Goal: Ask a question: Seek information or help from site administrators or community

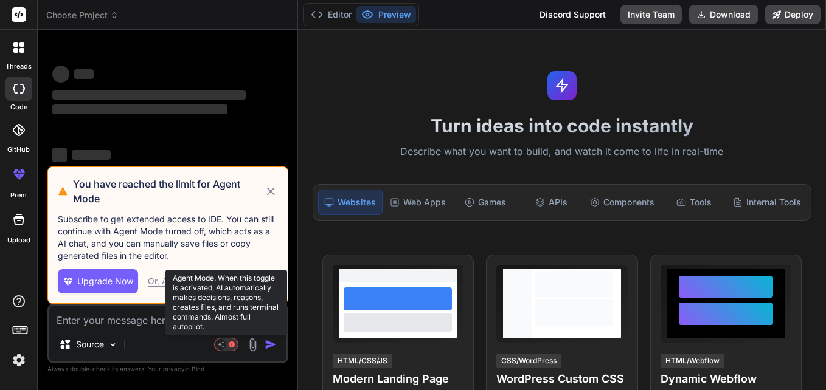
click at [223, 343] on rect at bounding box center [220, 344] width 11 height 11
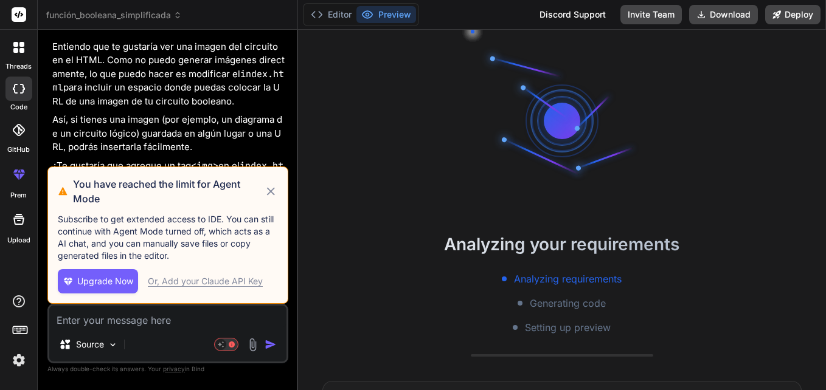
scroll to position [2092, 0]
click at [274, 189] on icon at bounding box center [271, 191] width 14 height 15
type textarea "x"
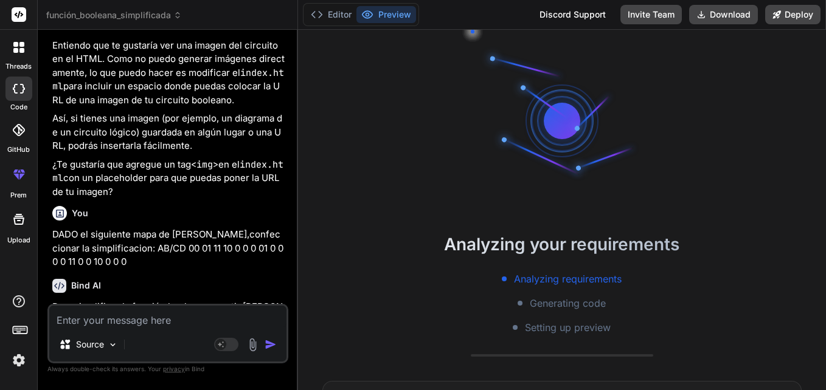
click at [112, 327] on textarea at bounding box center [167, 317] width 237 height 22
type textarea "n"
type textarea "x"
type textarea "ne"
type textarea "x"
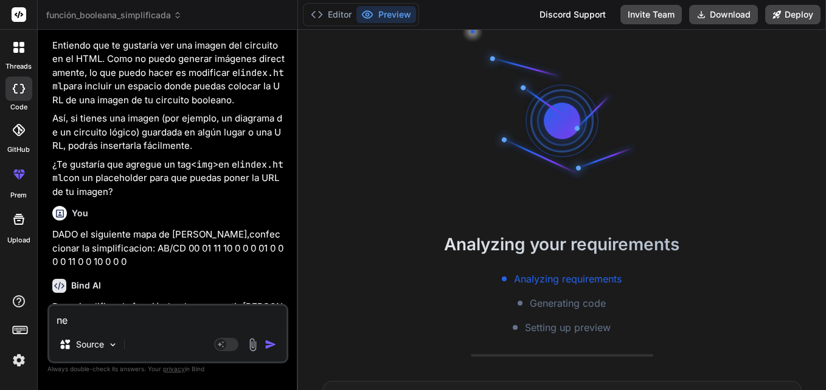
type textarea "nec"
type textarea "x"
type textarea "nece"
type textarea "x"
type textarea "neces"
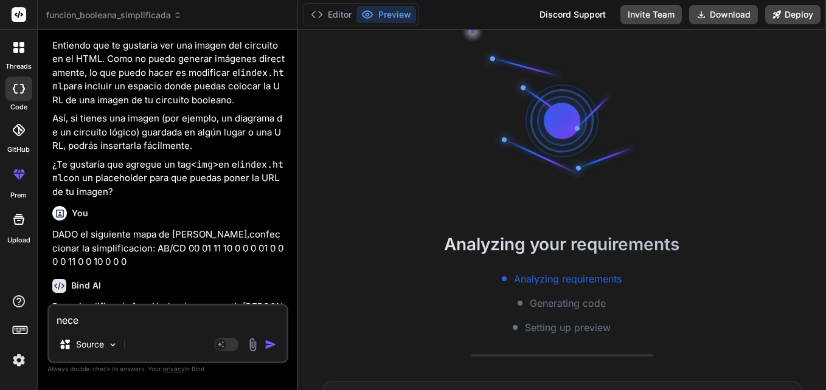
type textarea "x"
type textarea "necesi"
type textarea "x"
type textarea "necesit"
type textarea "x"
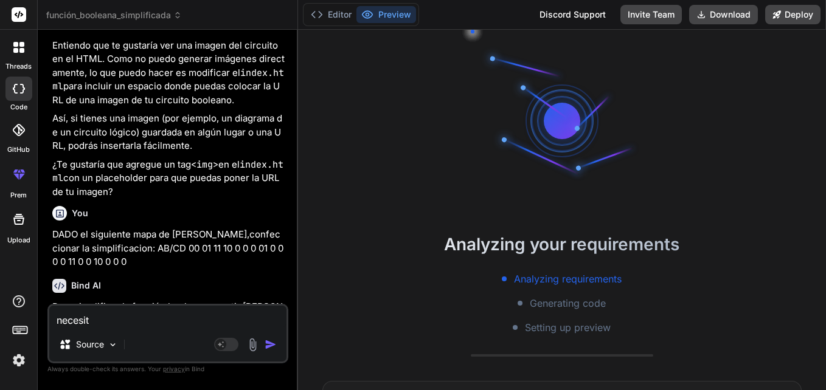
type textarea "necesito"
type textarea "x"
type textarea "necesito"
type textarea "x"
type textarea "necesito r"
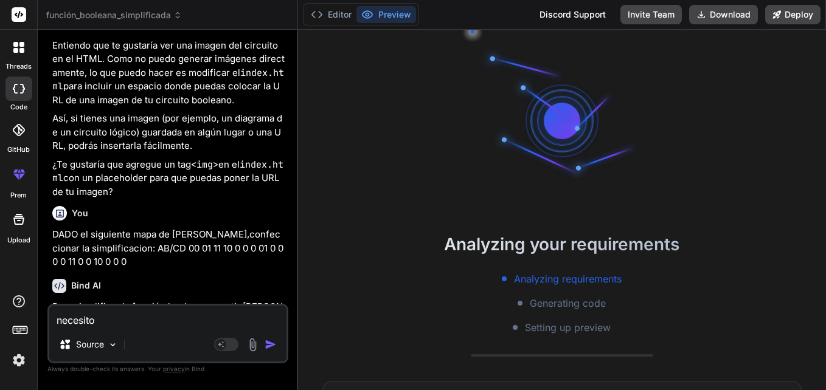
type textarea "x"
type textarea "necesito re"
type textarea "x"
type textarea "necesito res"
type textarea "x"
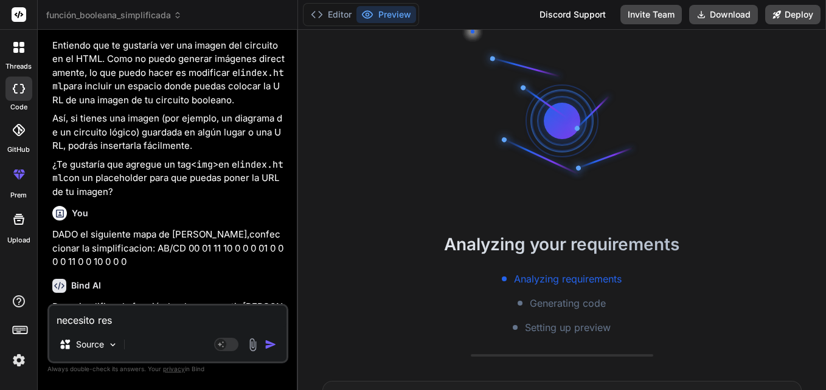
type textarea "necesito reso"
type textarea "x"
type textarea "necesito resol"
type textarea "x"
type textarea "necesito resolv"
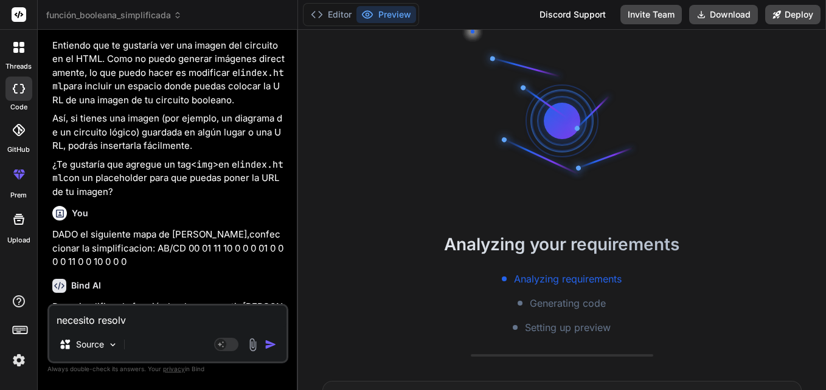
type textarea "x"
type textarea "necesito resolve"
type textarea "x"
type textarea "necesito resolver"
type textarea "x"
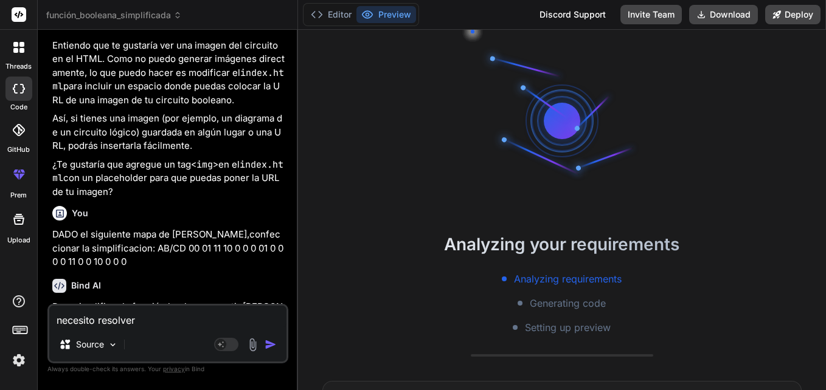
type textarea "necesito resolver"
type textarea "x"
type textarea "necesito resolver e"
type textarea "x"
type textarea "necesito resolver el"
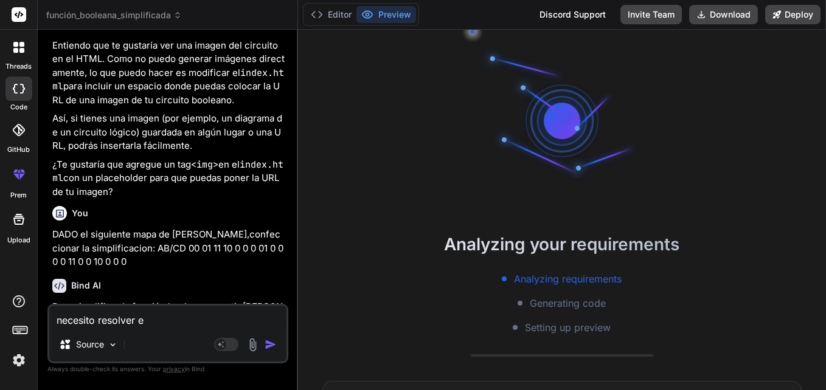
type textarea "x"
type textarea "necesito resolver el"
type textarea "x"
type textarea "necesito resolver el s"
type textarea "x"
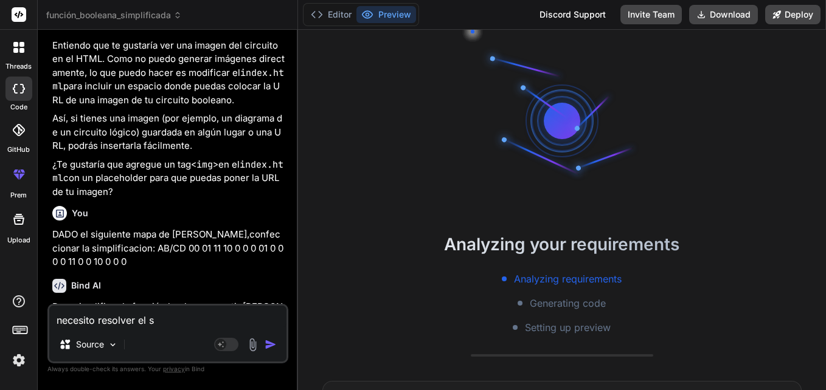
type textarea "necesito resolver el si"
type textarea "x"
type textarea "necesito resolver el sig"
type textarea "x"
type textarea "necesito resolver el sigu"
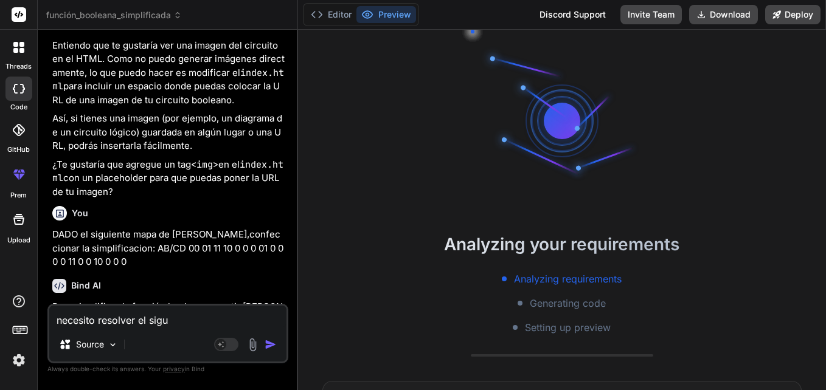
type textarea "x"
type textarea "necesito resolver el sigui"
type textarea "x"
type textarea "necesito resolver el siguie"
type textarea "x"
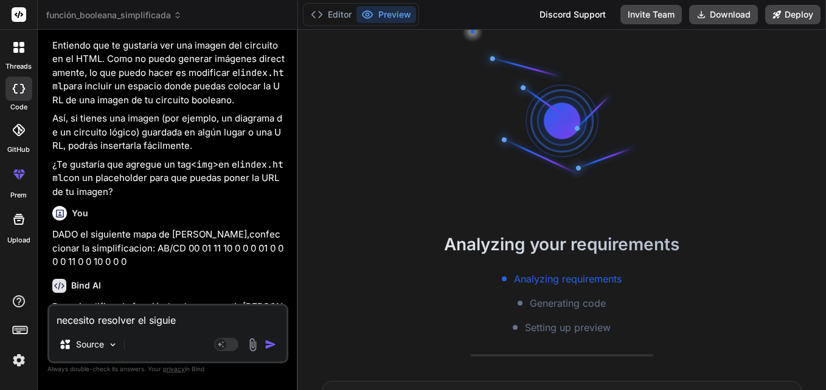
type textarea "necesito resolver el siguien"
type textarea "x"
type textarea "necesito resolver el siguient"
type textarea "x"
type textarea "necesito resolver el siguiente"
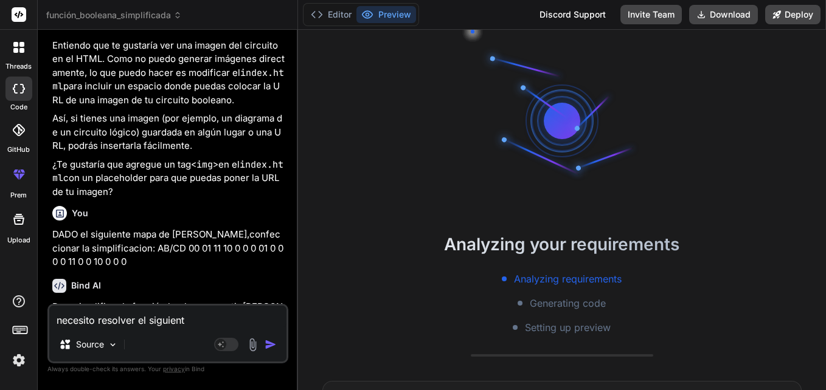
type textarea "x"
type textarea "necesito resolver el siguiente"
type textarea "x"
type textarea "necesito resolver el siguiente p"
type textarea "x"
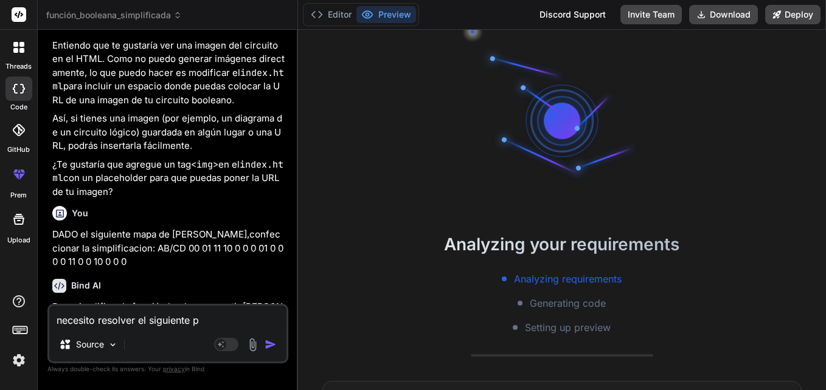
type textarea "necesito resolver el siguiente pr"
type textarea "x"
type textarea "necesito resolver el siguiente pro"
type textarea "x"
type textarea "necesito resolver el siguiente prob"
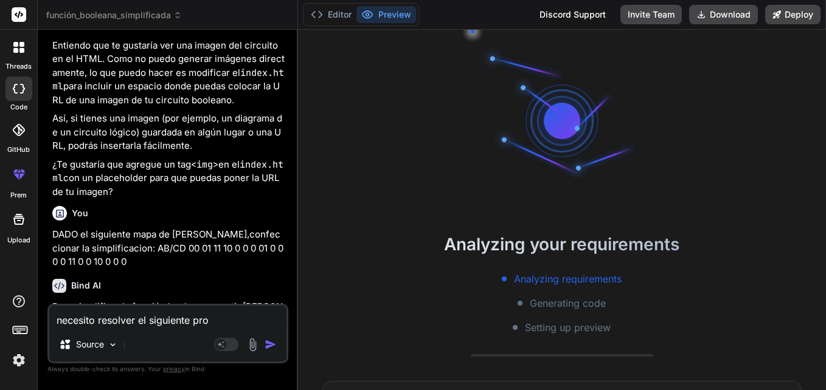
type textarea "x"
type textarea "necesito resolver el siguiente probl"
type textarea "x"
type textarea "necesito resolver el siguiente proble"
type textarea "x"
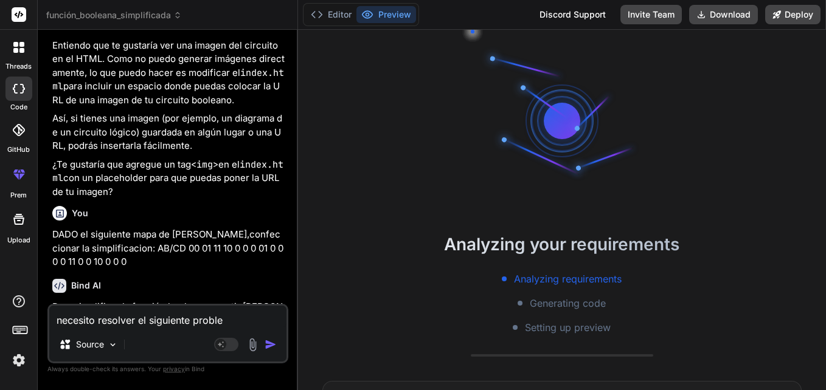
type textarea "necesito resolver el siguiente problem"
type textarea "x"
type textarea "necesito resolver el siguiente problema"
type textarea "x"
type textarea "necesito resolver el siguiente problema"
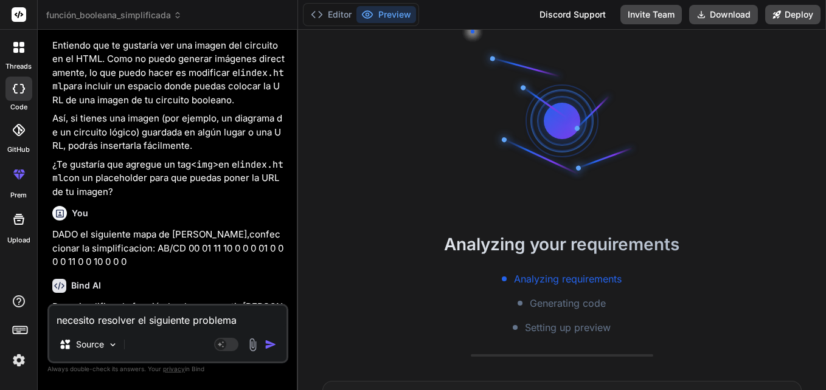
type textarea "x"
type textarea "necesito resolver el siguiente problema e"
type textarea "x"
type textarea "necesito resolver el siguiente problema en"
type textarea "x"
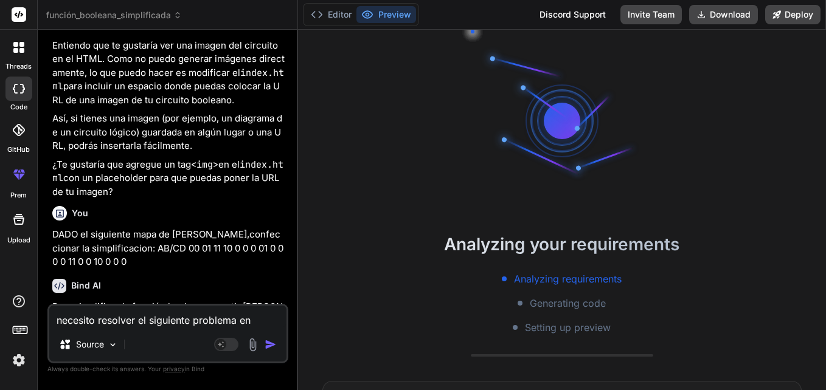
type textarea "necesito resolver el siguiente problema en"
type textarea "x"
type textarea "necesito resolver el siguiente problema en P"
type textarea "x"
type textarea "necesito resolver el siguiente problema en Ps"
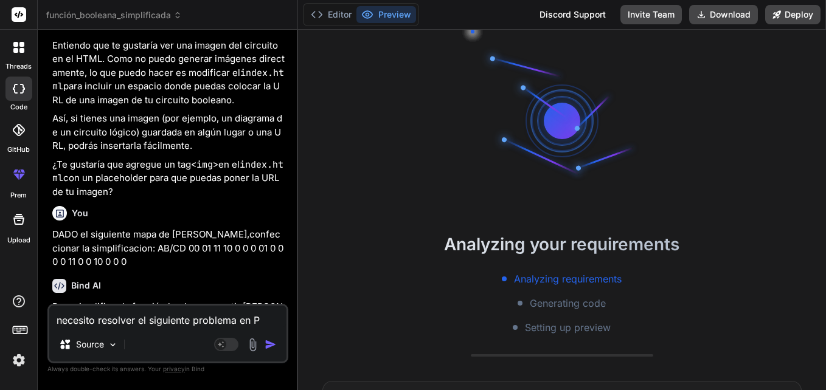
type textarea "x"
type textarea "necesito resolver el siguiente problema en Pse"
type textarea "x"
type textarea "necesito resolver el siguiente problema en Psei"
type textarea "x"
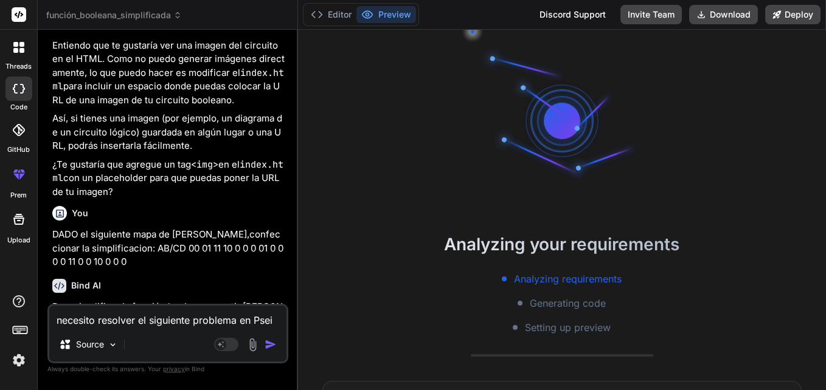
type textarea "necesito resolver el siguiente problema en Psein"
type textarea "x"
type textarea "necesito resolver el siguiente problema en Pseint"
type textarea "x"
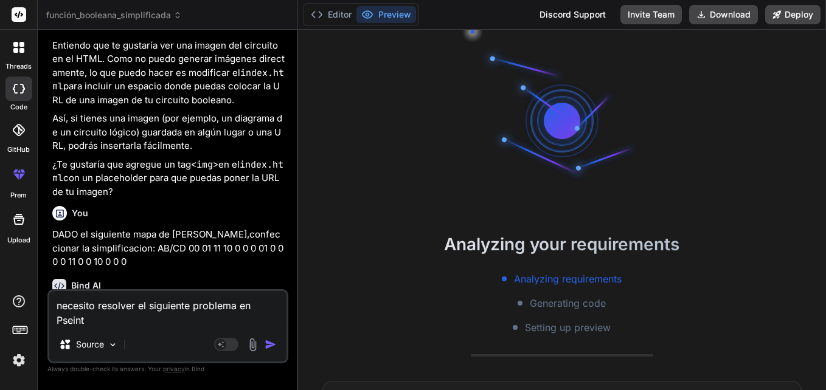
type textarea "necesito resolver el siguiente problema en Pseint"
type textarea "x"
type textarea "necesito resolver el siguiente problema en Pseint *"
type textarea "x"
type textarea "necesito resolver el siguiente problema en Pseint *p"
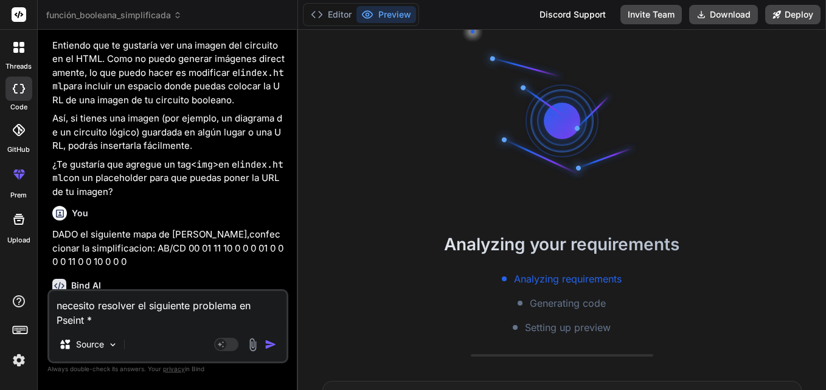
type textarea "x"
type textarea "necesito resolver el siguiente problema en Pseint *ps"
type textarea "x"
type textarea "necesito resolver el siguiente problema en Pseint *pse"
type textarea "x"
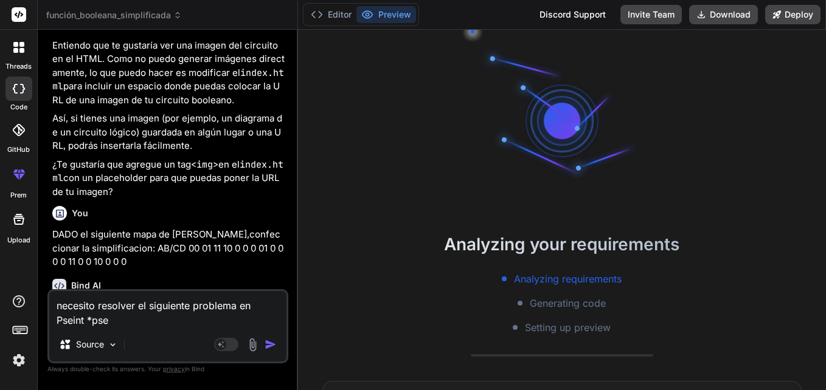
type textarea "necesito resolver el siguiente problema en Pseint *pseu"
type textarea "x"
type textarea "necesito resolver el siguiente problema en Pseint *pseud"
type textarea "x"
type textarea "necesito resolver el siguiente problema en Pseint *pseudo"
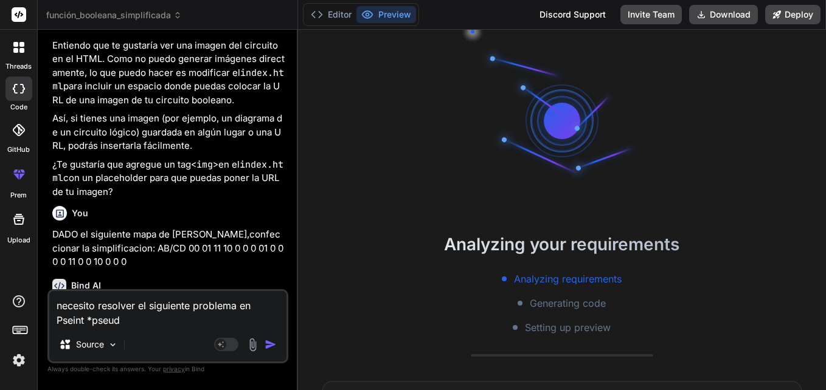
type textarea "x"
type textarea "necesito resolver el siguiente problema en Pseint *pseudo="
type textarea "x"
type textarea "necesito resolver el siguiente problema en Pseint *pseudo"
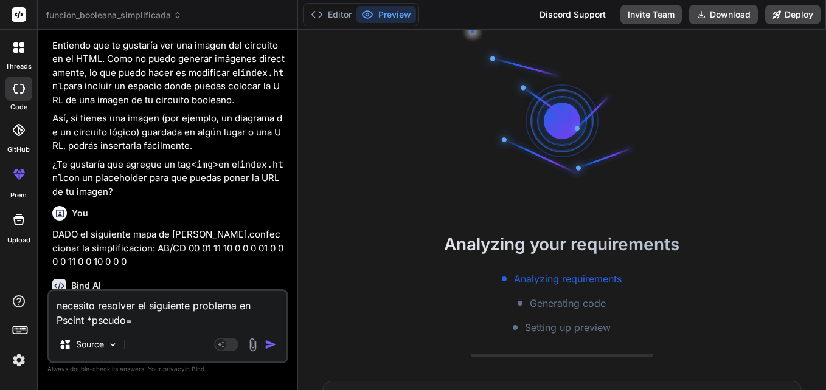
type textarea "x"
type textarea "necesito resolver el siguiente problema en Pseint *pseud"
type textarea "x"
type textarea "necesito resolver el siguiente problema en Pseint *pseu"
type textarea "x"
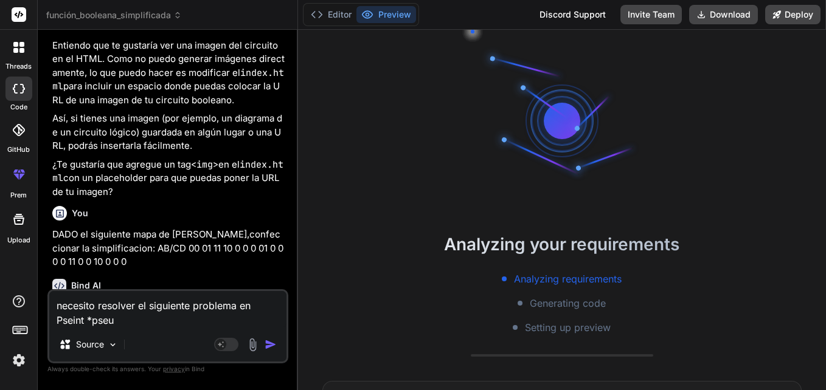
type textarea "necesito resolver el siguiente problema en Pseint *pse"
type textarea "x"
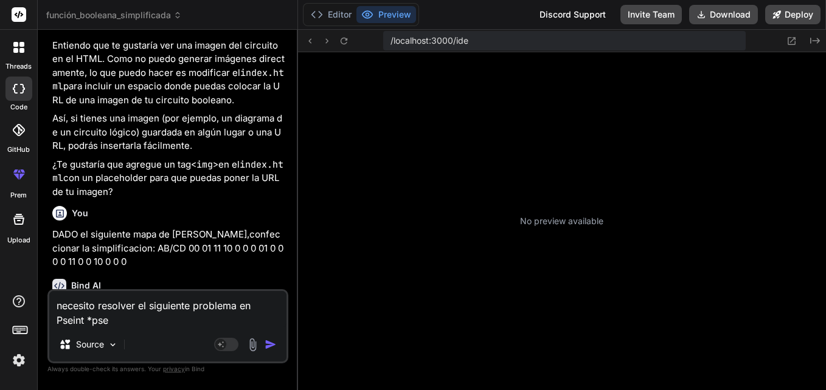
type textarea "necesito resolver el siguiente problema en Pseint *ps"
type textarea "x"
type textarea "necesito resolver el siguiente problema en Pseint *p"
type textarea "x"
type textarea "necesito resolver el siguiente problema en Pseint *"
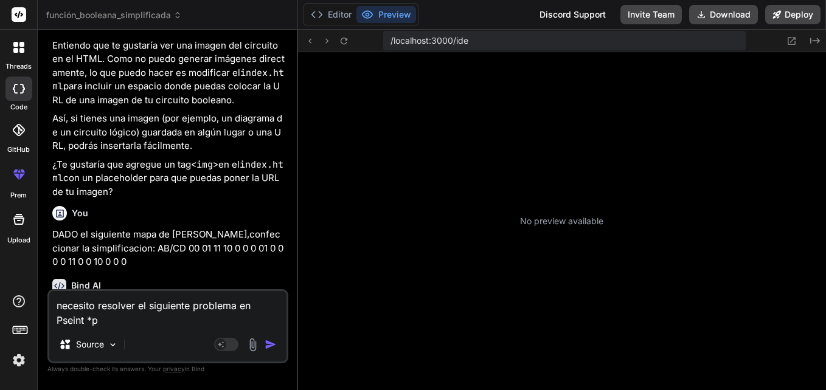
type textarea "x"
type textarea "necesito resolver el siguiente problema en Pseint"
type textarea "x"
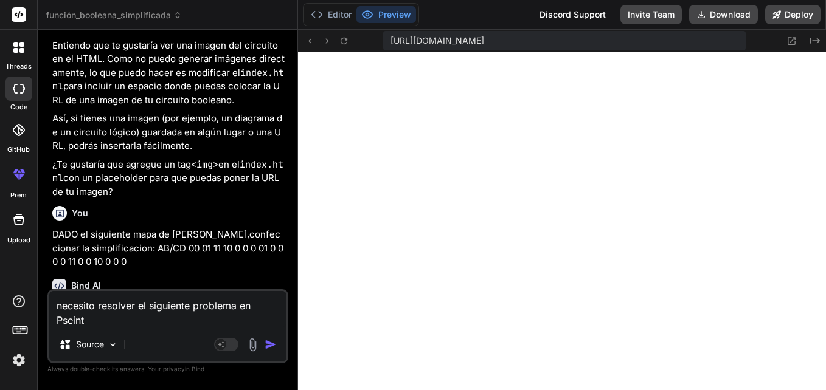
scroll to position [439, 0]
type textarea "necesito resolver el siguiente problema en Pseint ("
type textarea "x"
type textarea "necesito resolver el siguiente problema en Pseint (p"
type textarea "x"
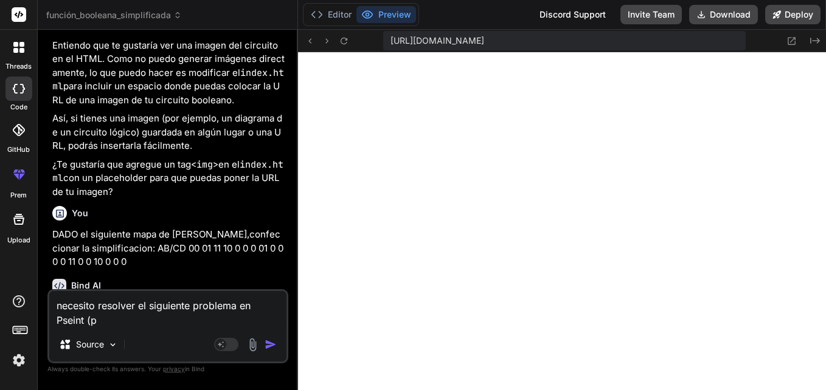
type textarea "necesito resolver el siguiente problema en Pseint (ps"
type textarea "x"
type textarea "necesito resolver el siguiente problema en Pseint (pse"
type textarea "x"
type textarea "necesito resolver el siguiente problema en Pseint (pseu"
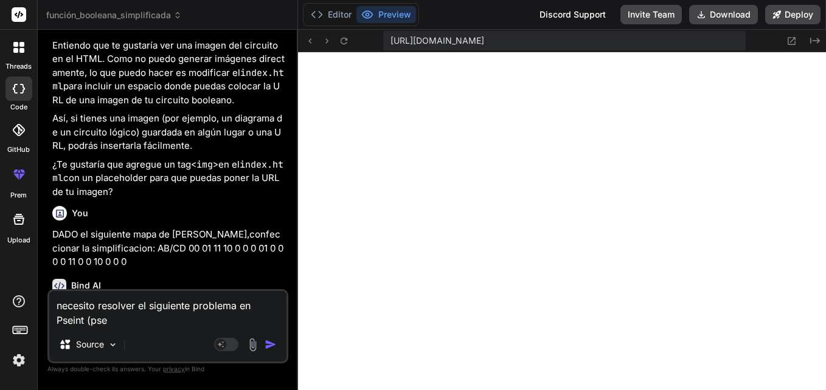
type textarea "x"
type textarea "necesito resolver el siguiente problema en Pseint (pseud"
type textarea "x"
type textarea "necesito resolver el siguiente problema en Pseint (pseudo"
type textarea "x"
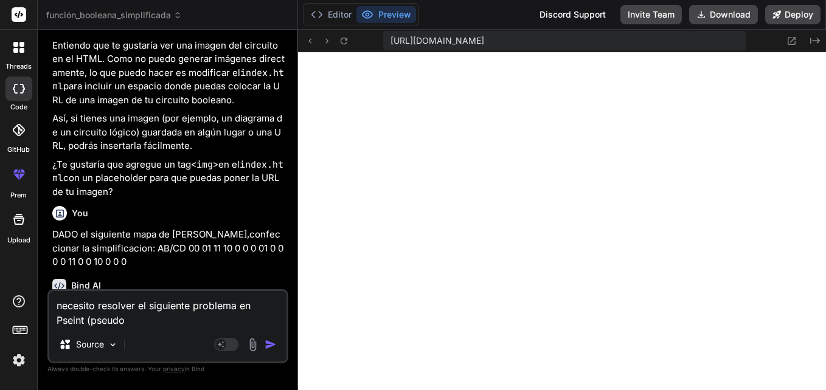
type textarea "necesito resolver el siguiente problema en Pseint (pseudoc"
type textarea "x"
type textarea "necesito resolver el siguiente problema en Pseint (pseudoco"
type textarea "x"
type textarea "necesito resolver el siguiente problema en Pseint (pseudocod"
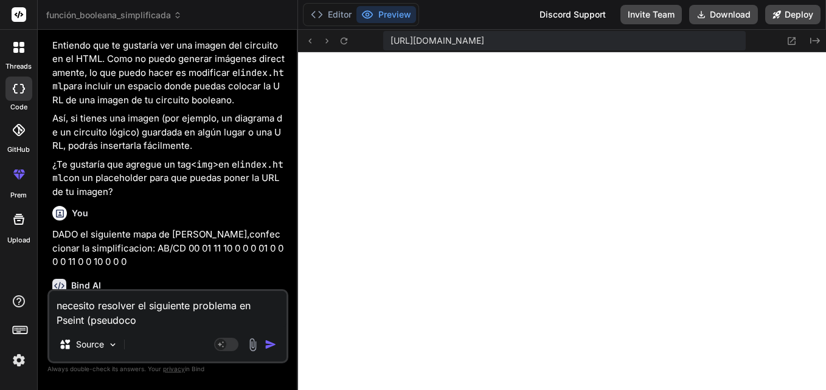
type textarea "x"
type textarea "necesito resolver el siguiente problema en Pseint (pseudocodi"
type textarea "x"
type textarea "necesito resolver el siguiente problema en Pseint (pseudocodig"
type textarea "x"
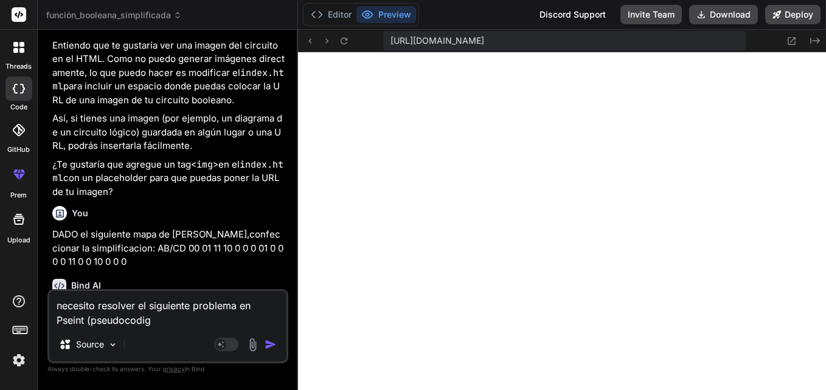
type textarea "necesito resolver el siguiente problema en Pseint (pseudocodigo"
type textarea "x"
type textarea "necesito resolver el siguiente problema en Pseint (pseudocodigo)"
type textarea "x"
type textarea "necesito resolver el siguiente problema en Pseint (pseudocodigo)"
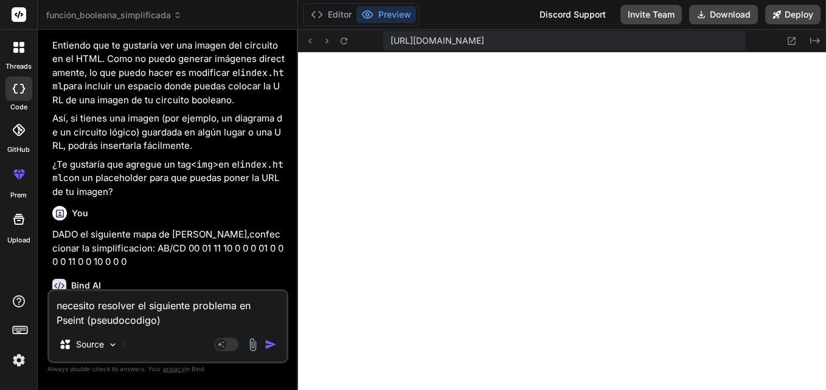
type textarea "x"
type textarea "necesito resolver el siguiente problema en Pseint (pseudocodigo) m"
type textarea "x"
type textarea "necesito resolver el siguiente problema en Pseint (pseudocodigo) me"
type textarea "x"
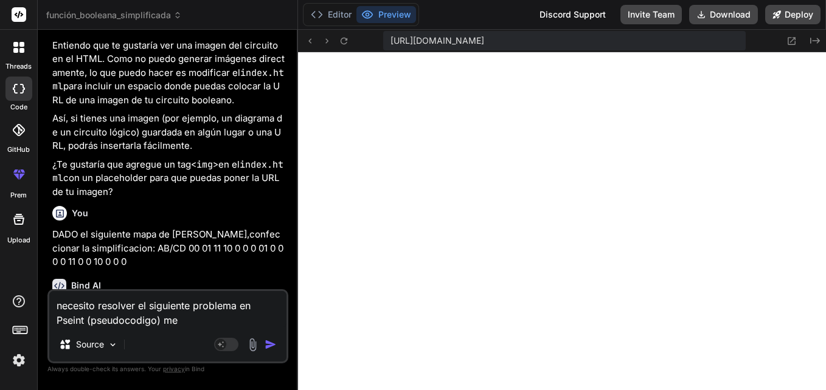
type textarea "necesito resolver el siguiente problema en Pseint (pseudocodigo) med"
type textarea "x"
type textarea "necesito resolver el siguiente problema en Pseint (pseudocodigo) medi"
type textarea "x"
type textarea "necesito resolver el siguiente problema en Pseint (pseudocodigo) media"
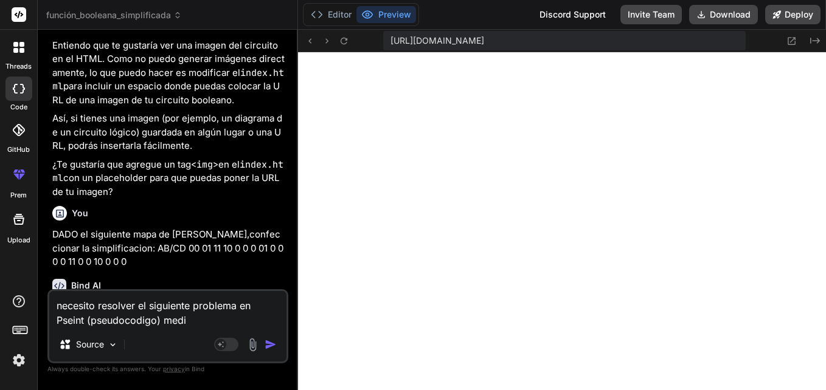
type textarea "x"
type textarea "necesito resolver el siguiente problema en Pseint (pseudocodigo) median"
type textarea "x"
type textarea "necesito resolver el siguiente problema en Pseint (pseudocodigo) mediant"
type textarea "x"
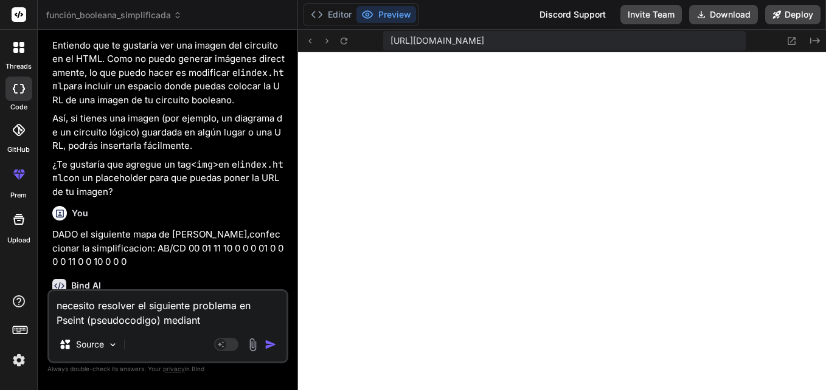
type textarea "necesito resolver el siguiente problema en Pseint (pseudocodigo) mediante"
type textarea "x"
type textarea "necesito resolver el siguiente problema en Pseint (pseudocodigo) mediante"
type textarea "x"
type textarea "necesito resolver el siguiente problema en Pseint (pseudocodigo) mediante c"
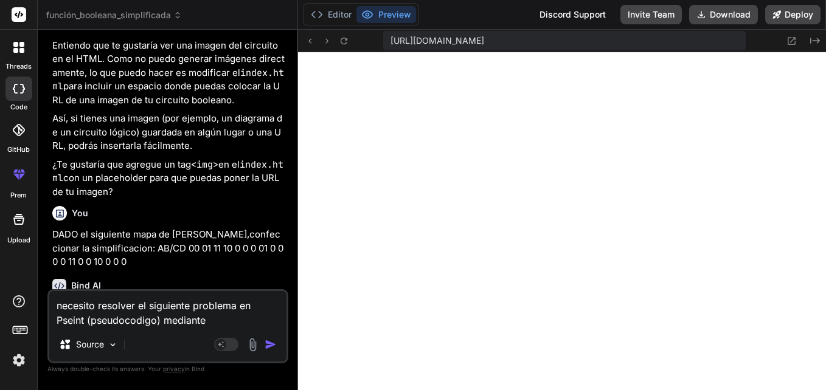
type textarea "x"
type textarea "necesito resolver el siguiente problema en Pseint (pseudocodigo) mediante ci"
type textarea "x"
type textarea "necesito resolver el siguiente problema en Pseint (pseudocodigo) mediante cic"
type textarea "x"
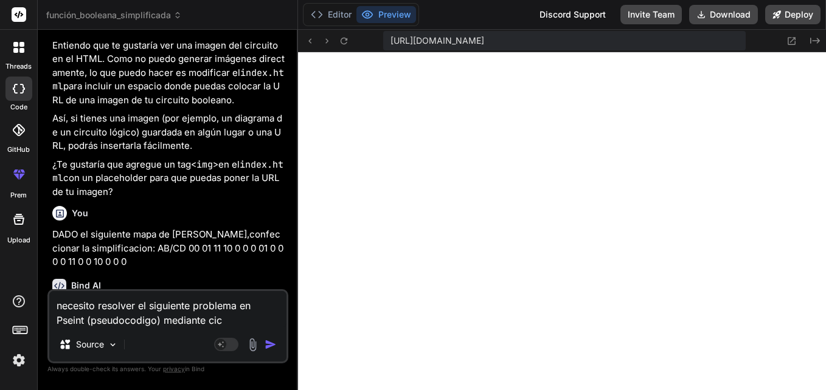
type textarea "necesito resolver el siguiente problema en Pseint (pseudocodigo) mediante cicl"
type textarea "x"
type textarea "necesito resolver el siguiente problema en Pseint (pseudocodigo) mediante ciclo"
type textarea "x"
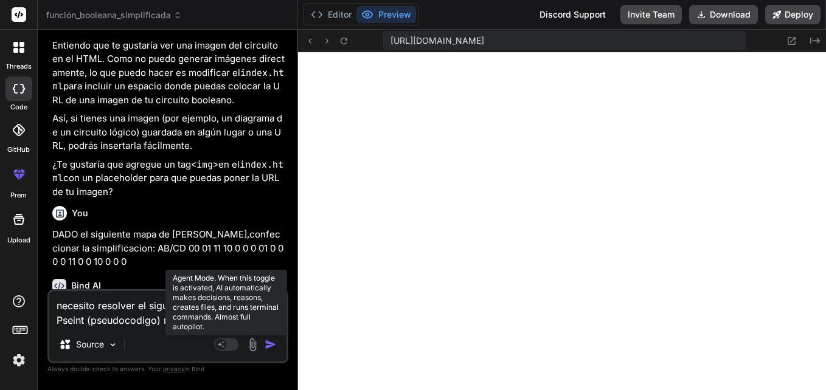
type textarea "necesito resolver el siguiente problema en Pseint (pseudocodigo) mediante ciclo"
type textarea "x"
type textarea "necesito resolver el siguiente problema en Pseint (pseudocodigo) mediante ciclo…"
type textarea "x"
type textarea "necesito resolver el siguiente problema en Pseint (pseudocodigo) mediante ciclo…"
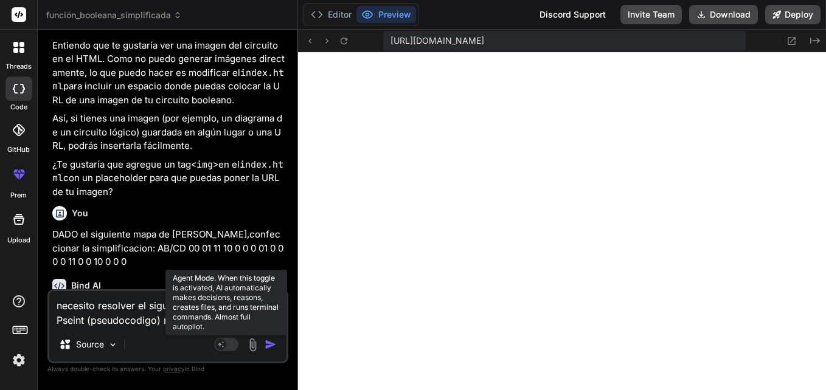
type textarea "x"
type textarea "necesito resolver el siguiente problema en Pseint (pseudocodigo) mediante ciclo…"
type textarea "x"
type textarea "necesito resolver el siguiente problema en Pseint (pseudocodigo) mediante ciclo…"
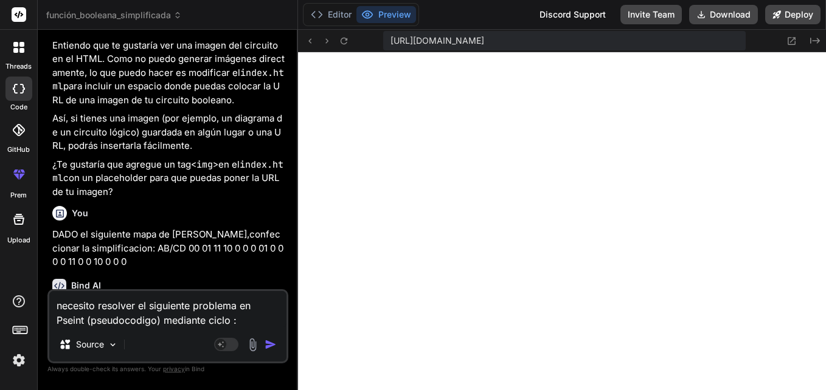
paste textarea "Problema 1: Situación La biblioteca de la ciudad necesita organizar y tener un …"
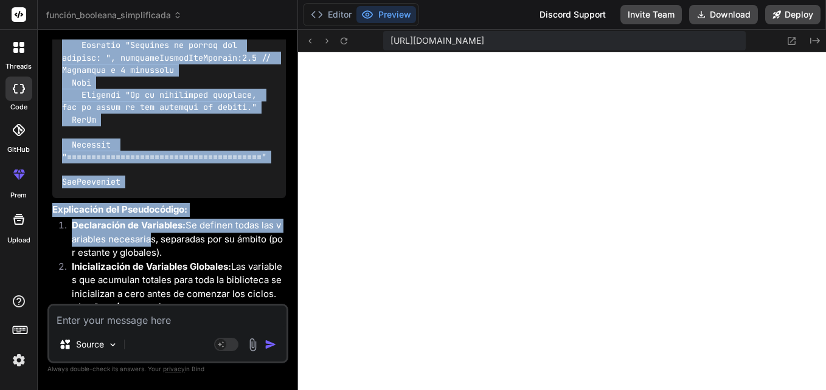
scroll to position [5935, 0]
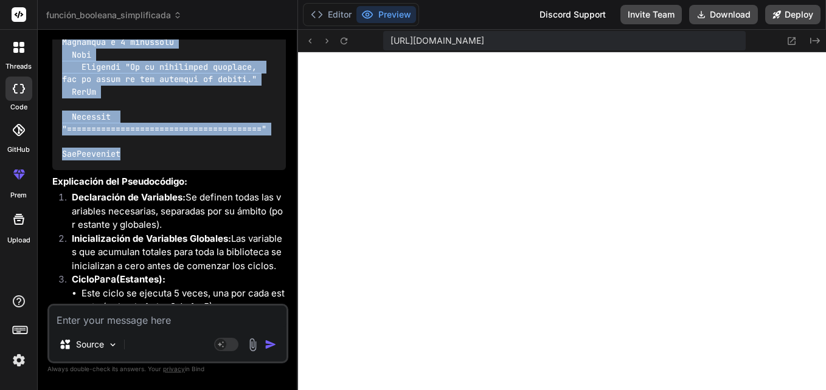
drag, startPoint x: 64, startPoint y: 202, endPoint x: 150, endPoint y: 230, distance: 90.0
copy code "Loremipsu DolorsitAmetcoNsectetura // Elitseddoei te incididun Utlabor etdOlore…"
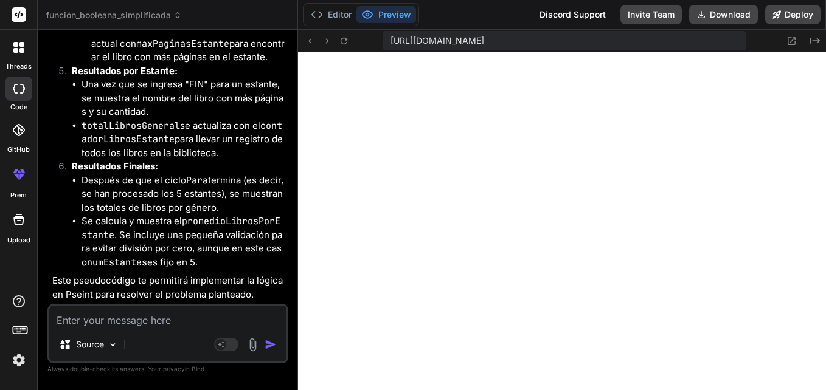
scroll to position [6603, 0]
